Goal: Information Seeking & Learning: Check status

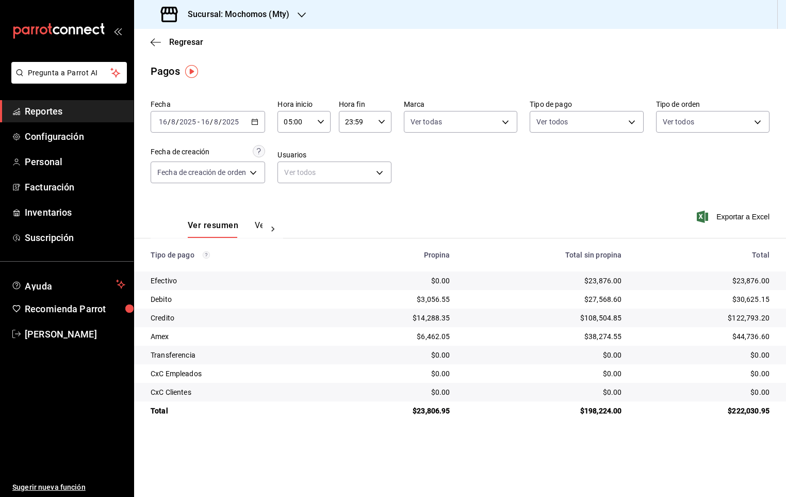
click at [75, 107] on span "Reportes" at bounding box center [75, 111] width 101 height 14
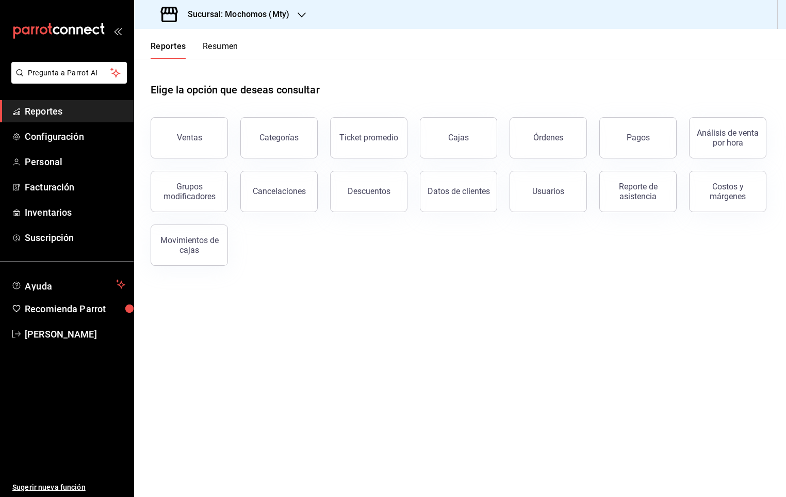
click at [61, 28] on icon "mailbox folders" at bounding box center [64, 30] width 8 height 8
click at [68, 109] on span "Reportes" at bounding box center [75, 111] width 101 height 14
click at [306, 10] on div "Sucursal: Mochomos (Mty)" at bounding box center [226, 14] width 168 height 29
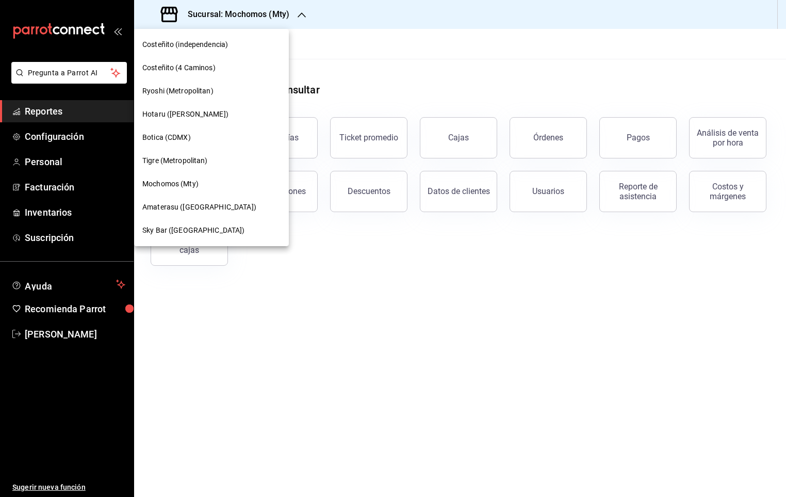
click at [306, 10] on div at bounding box center [393, 248] width 786 height 497
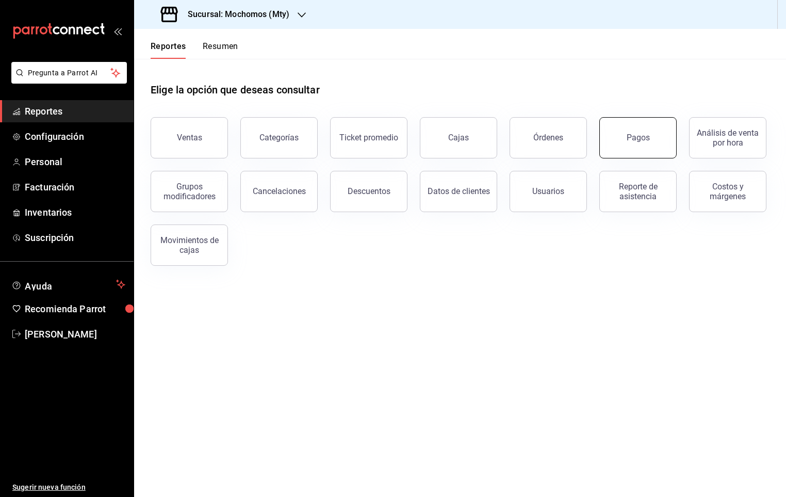
click at [621, 132] on button "Pagos" at bounding box center [637, 137] width 77 height 41
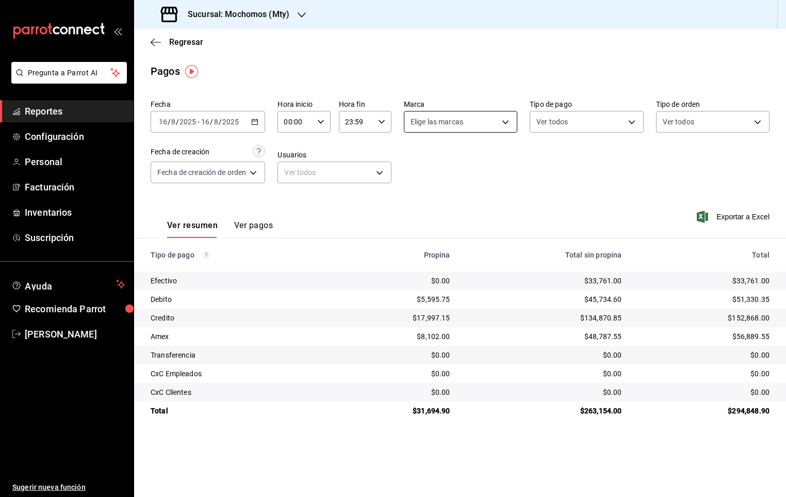
click at [506, 122] on body "Pregunta a Parrot AI Reportes Configuración Personal Facturación Inventarios Su…" at bounding box center [393, 248] width 786 height 497
click at [506, 122] on div at bounding box center [393, 248] width 786 height 497
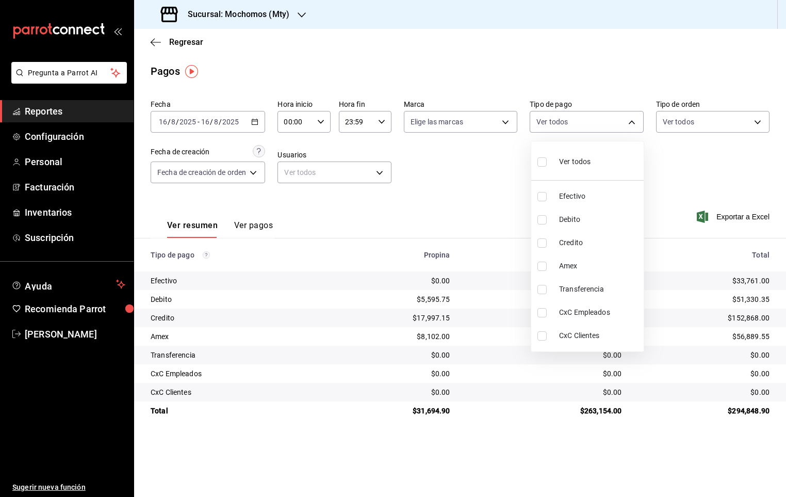
click at [585, 116] on body "Pregunta a Parrot AI Reportes Configuración Personal Facturación Inventarios Su…" at bounding box center [393, 248] width 786 height 497
click at [585, 155] on div "Ver todos" at bounding box center [563, 161] width 53 height 22
type input "8b61d656-399e-4098-9dfb-1c68dcf71827,d03641d5-ff17-4467-b345-8877881ec869,27dfd…"
checkbox input "true"
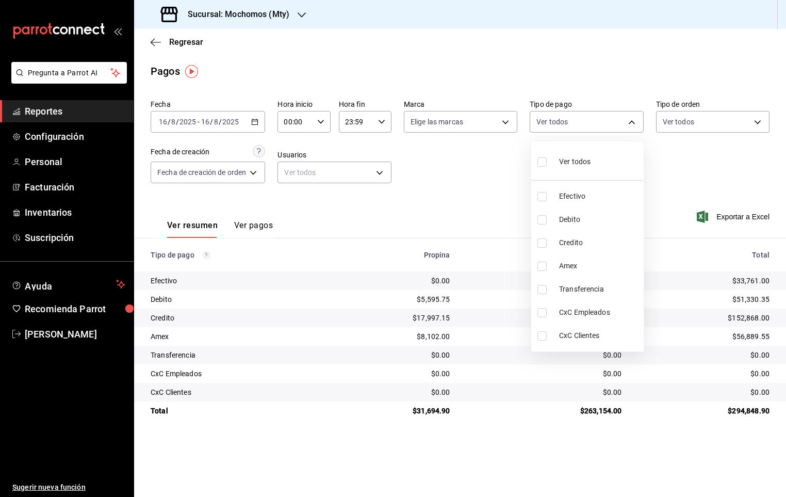
checkbox input "true"
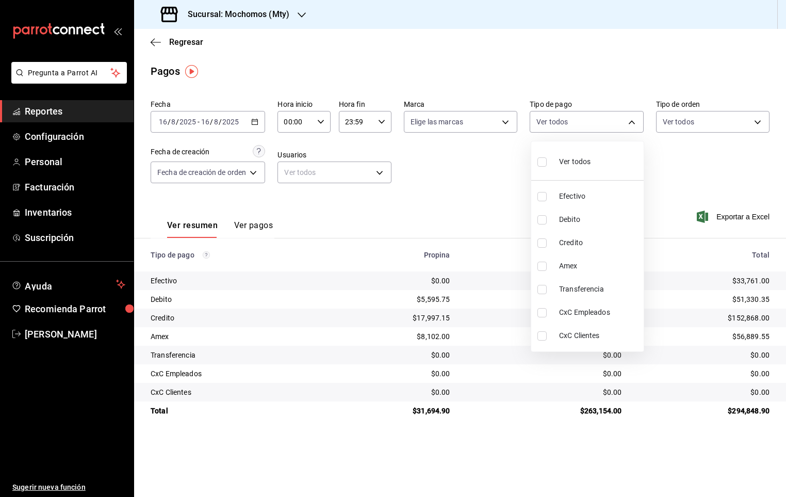
checkbox input "true"
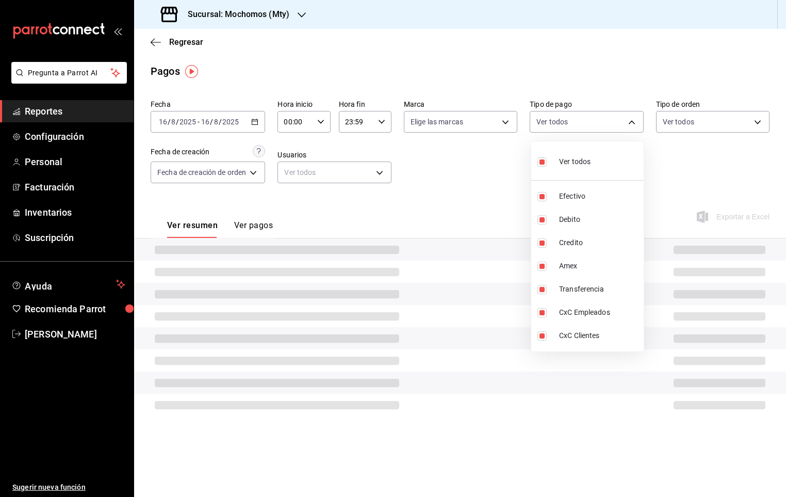
click at [585, 150] on div "Ver todos" at bounding box center [563, 161] width 53 height 22
checkbox input "false"
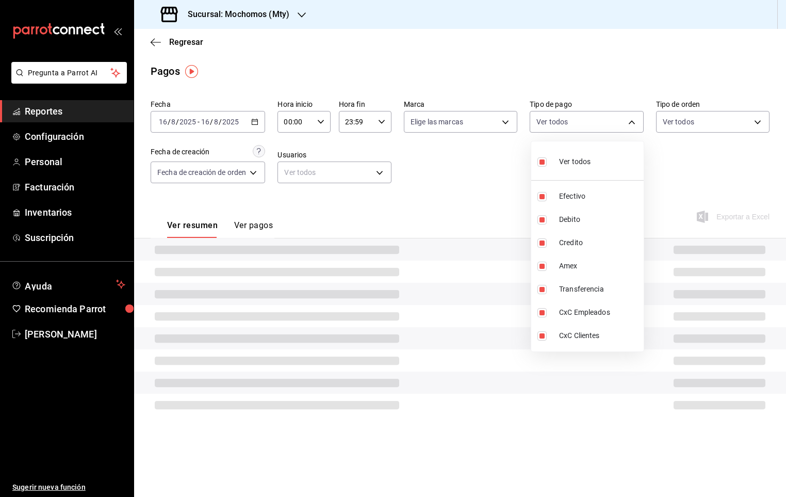
checkbox input "false"
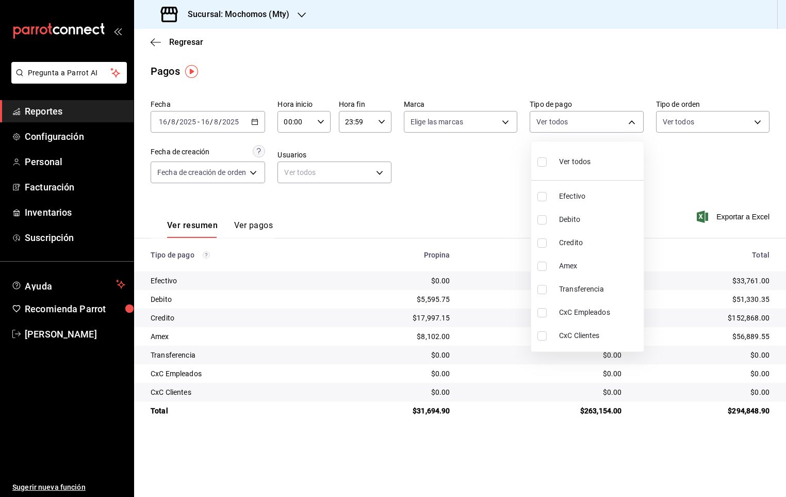
click at [588, 79] on div at bounding box center [393, 248] width 786 height 497
